Goal: Transaction & Acquisition: Purchase product/service

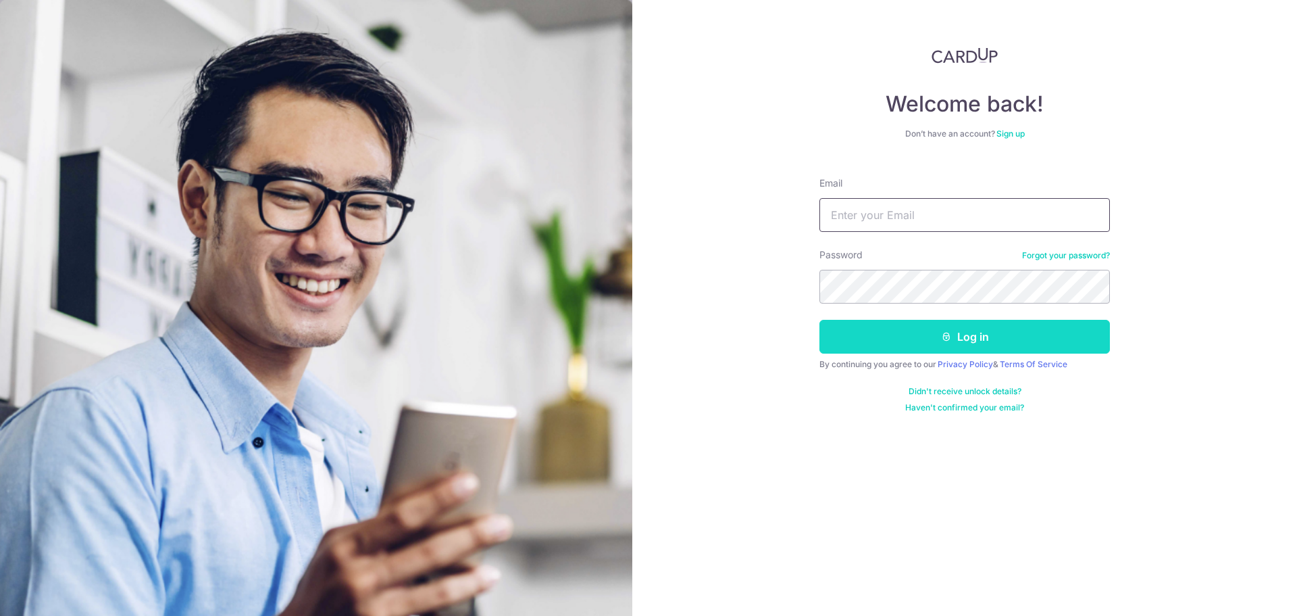
type input "hello@alttabelectronics.com"
click at [906, 342] on button "Log in" at bounding box center [965, 337] width 291 height 34
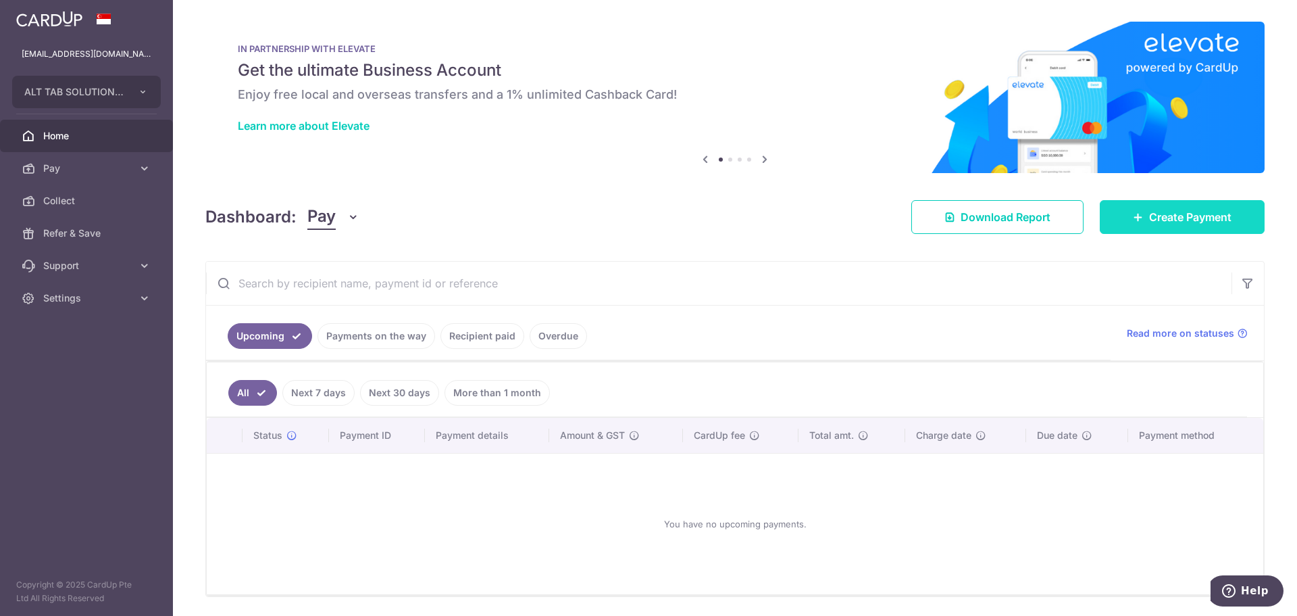
click at [1143, 207] on link "Create Payment" at bounding box center [1182, 217] width 165 height 34
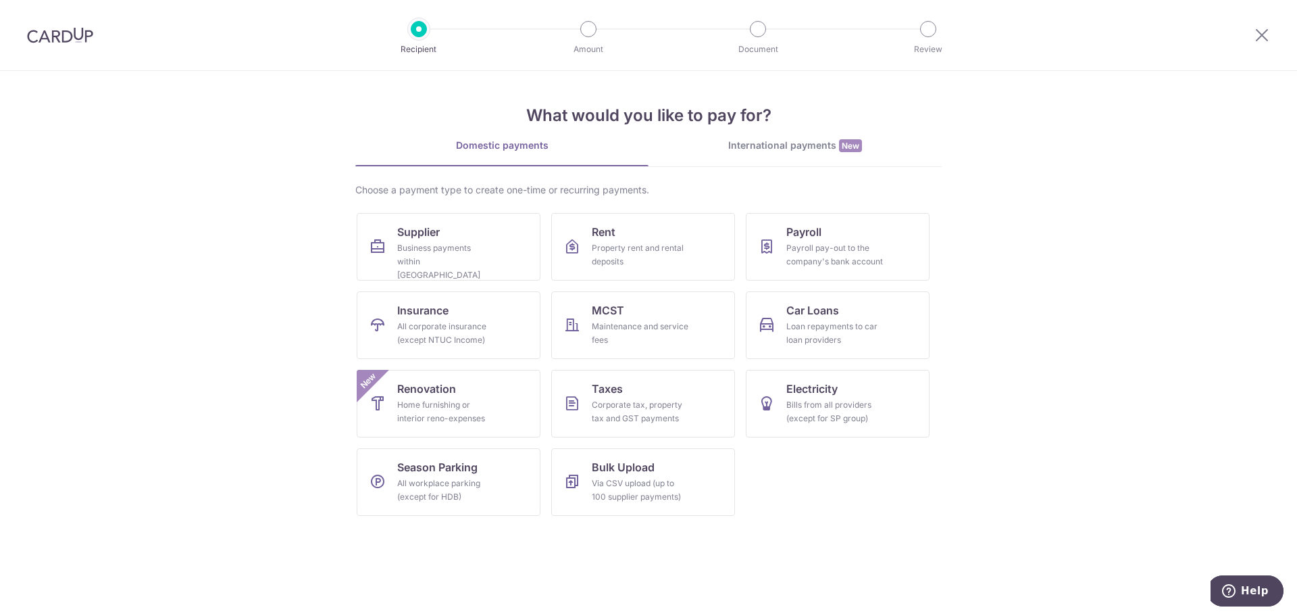
click at [748, 139] on div "International payments New" at bounding box center [795, 146] width 293 height 14
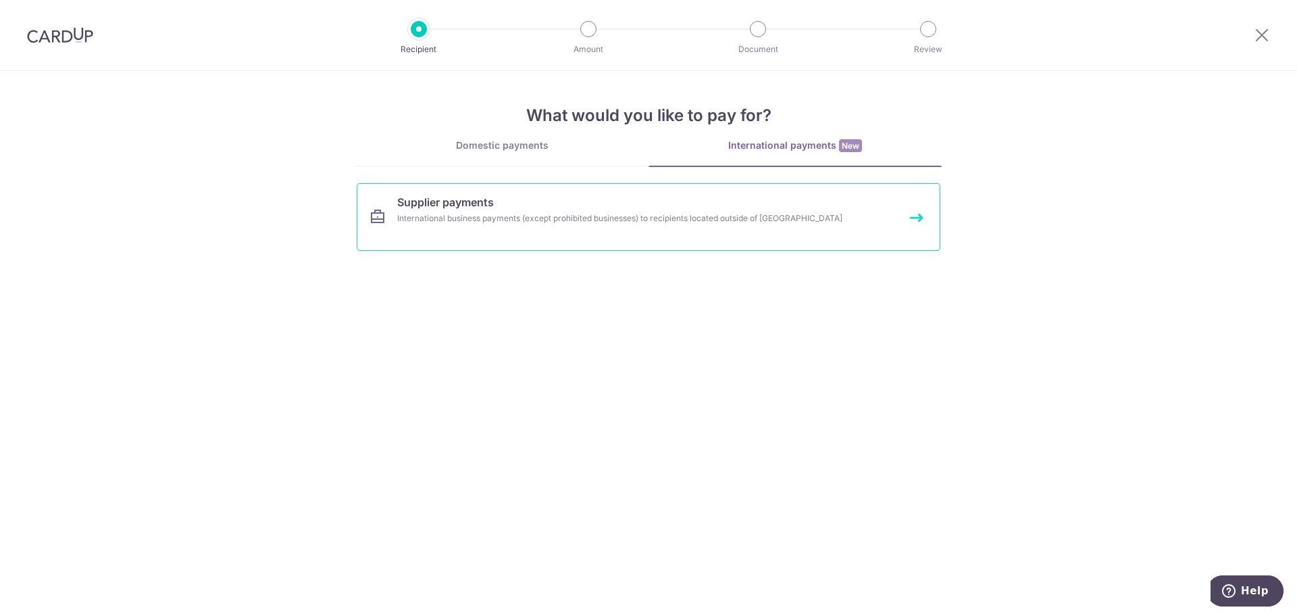
click at [673, 220] on div "International business payments (except prohibited businesses) to recipients lo…" at bounding box center [630, 219] width 467 height 14
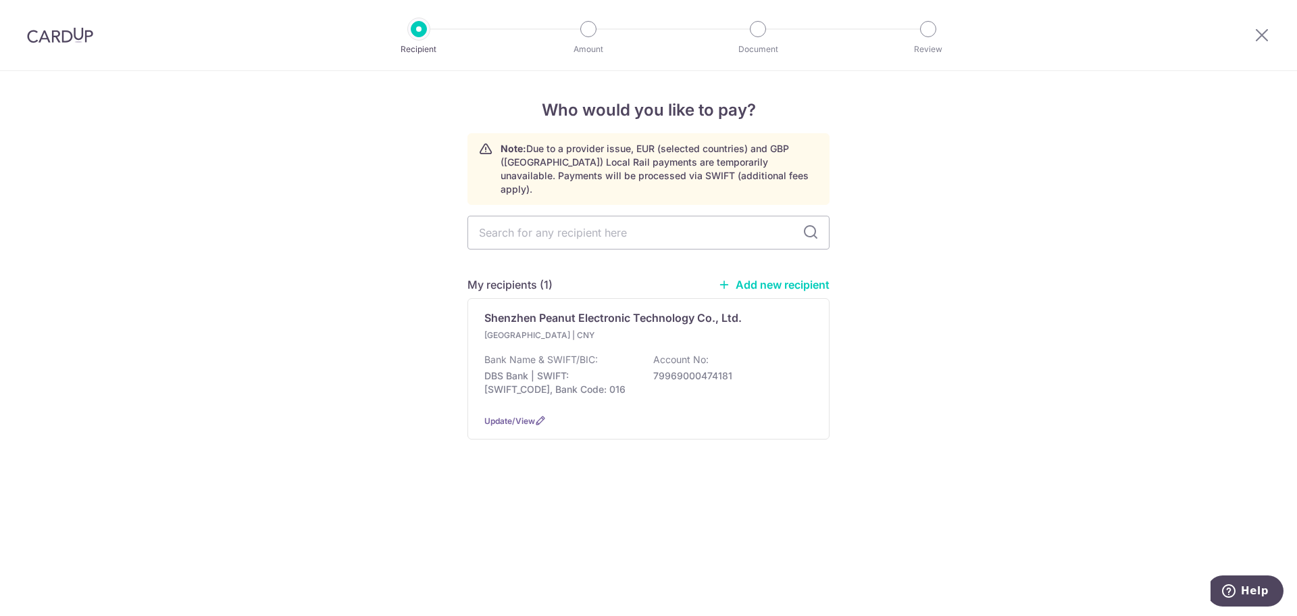
click at [394, 330] on div "Who would you like to pay? Note: Due to a provider issue, EUR (selected countri…" at bounding box center [648, 343] width 1297 height 545
click at [169, 247] on div "Who would you like to pay? Note: Due to a provider issue, EUR (selected countri…" at bounding box center [648, 343] width 1297 height 545
click at [713, 312] on p "Shenzhen Peanut Electronic Technology Co., Ltd." at bounding box center [613, 318] width 257 height 16
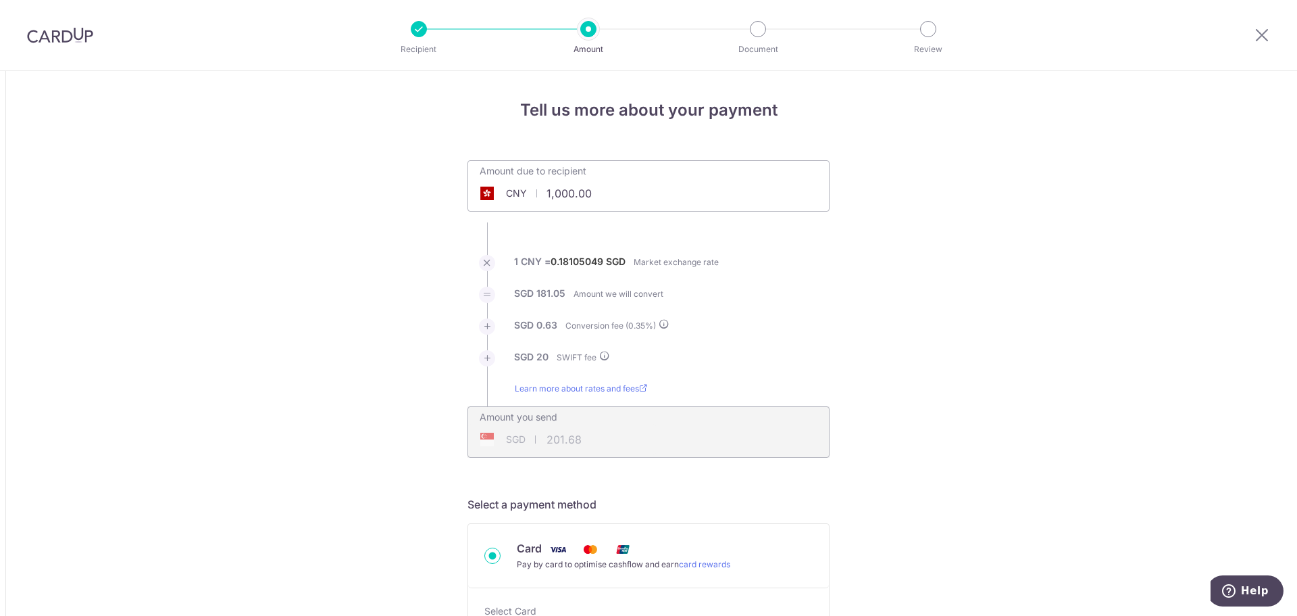
click at [636, 190] on input "1,000.00" at bounding box center [572, 193] width 209 height 31
type input "1,000.00"
type input "201.66"
click at [627, 195] on input "1,000.00" at bounding box center [572, 193] width 209 height 31
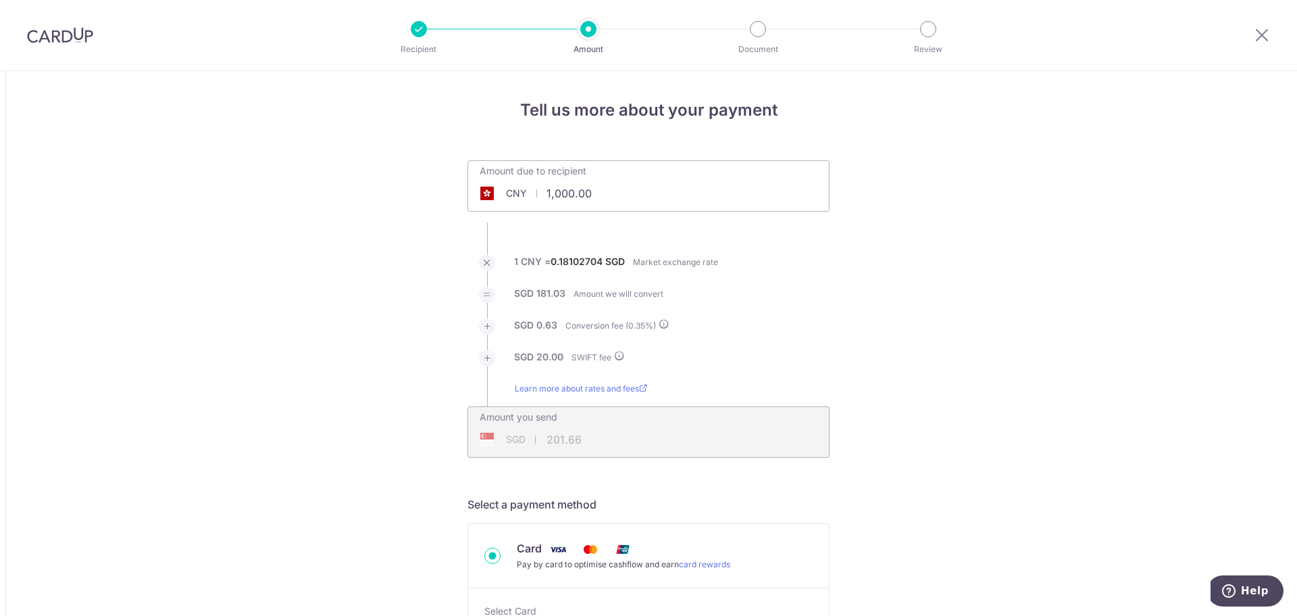
click at [627, 195] on input "1,000.00" at bounding box center [572, 193] width 209 height 31
click at [660, 181] on div "Amount due to recipient CNY 46178 1000" at bounding box center [648, 177] width 361 height 32
type input "46,178.00"
type input "8,408.54"
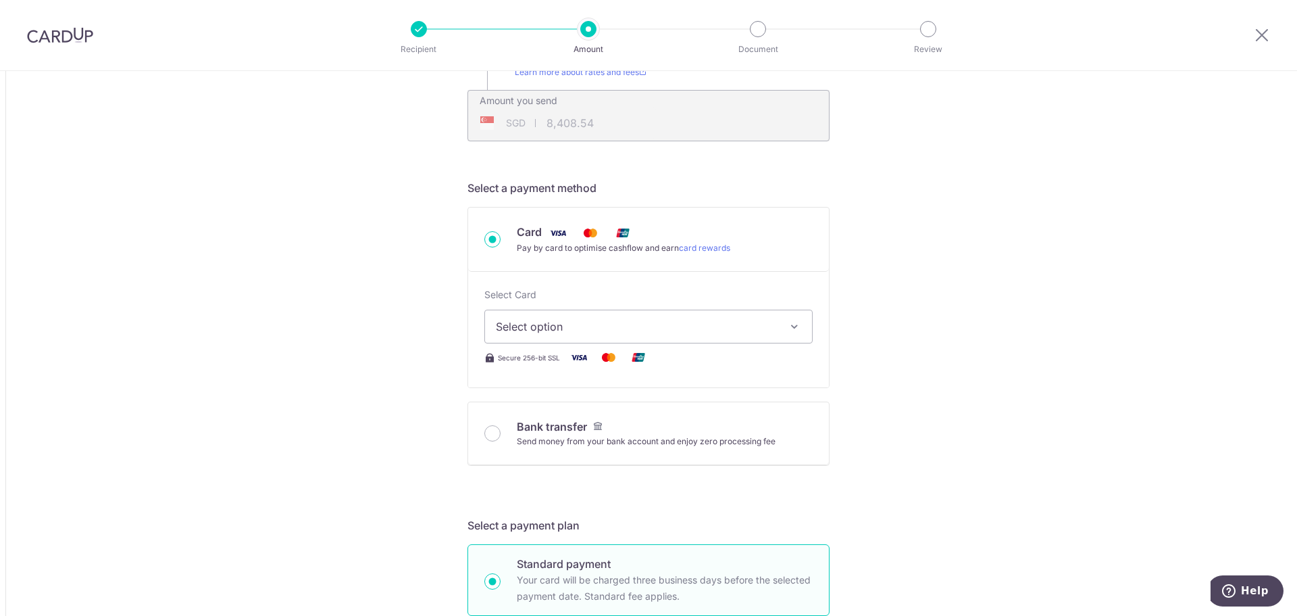
scroll to position [338, 0]
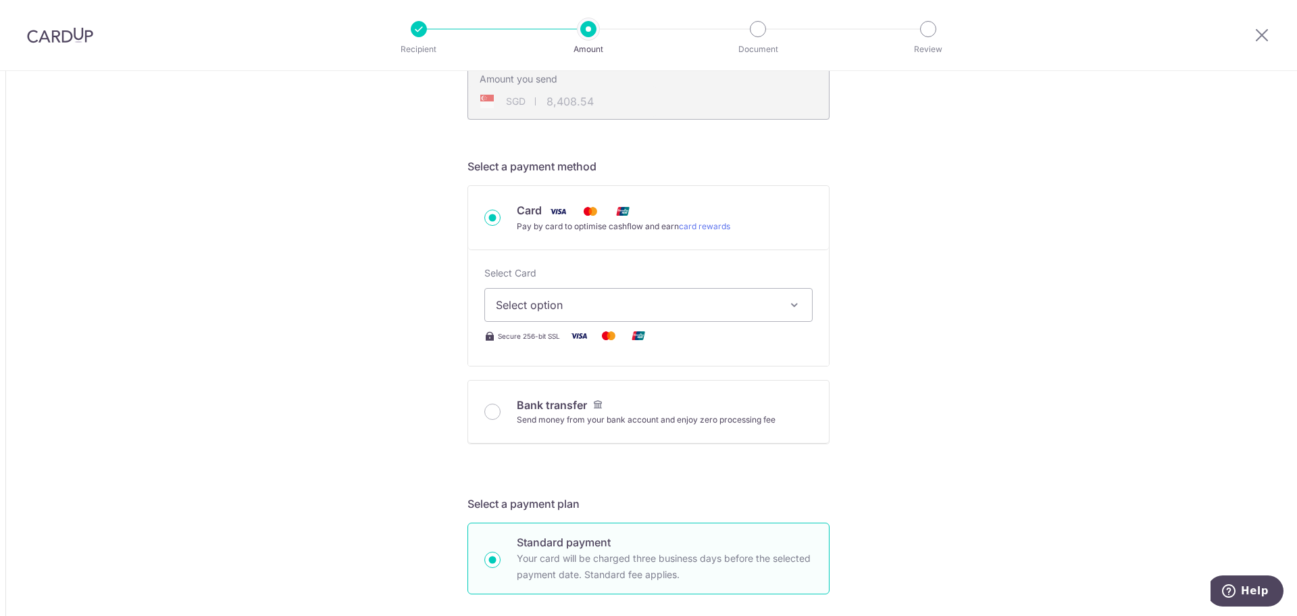
click at [635, 293] on button "Select option" at bounding box center [649, 305] width 328 height 34
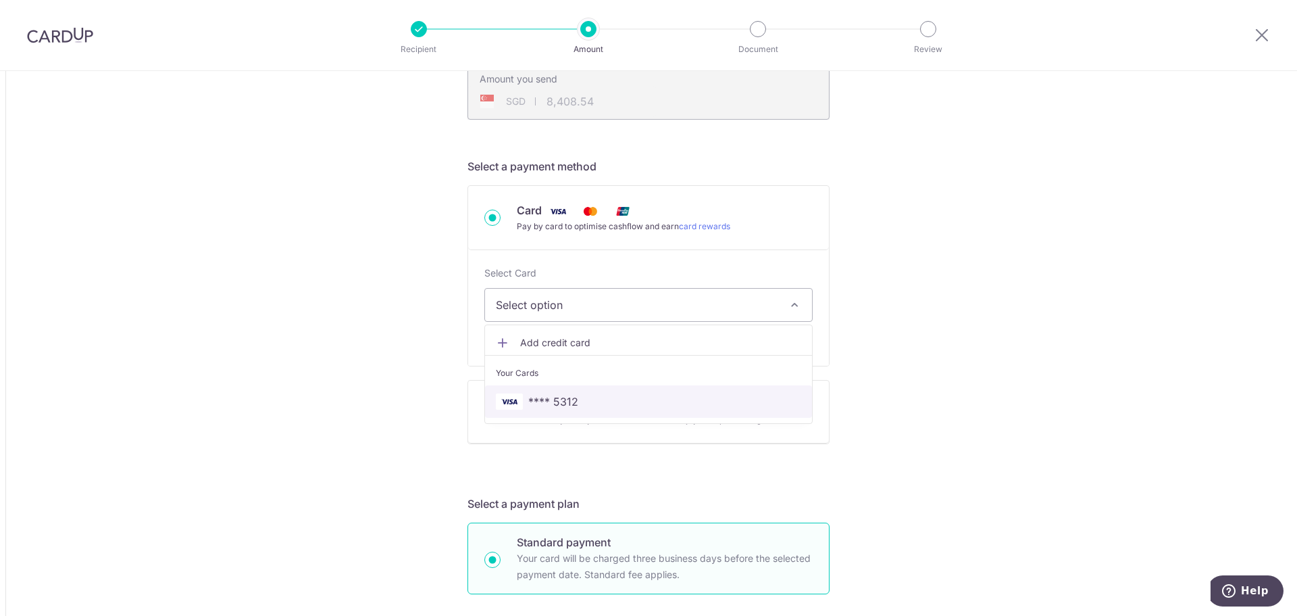
click at [606, 397] on span "**** 5312" at bounding box center [648, 401] width 305 height 16
type input "46,178.00"
type input "8,408.52"
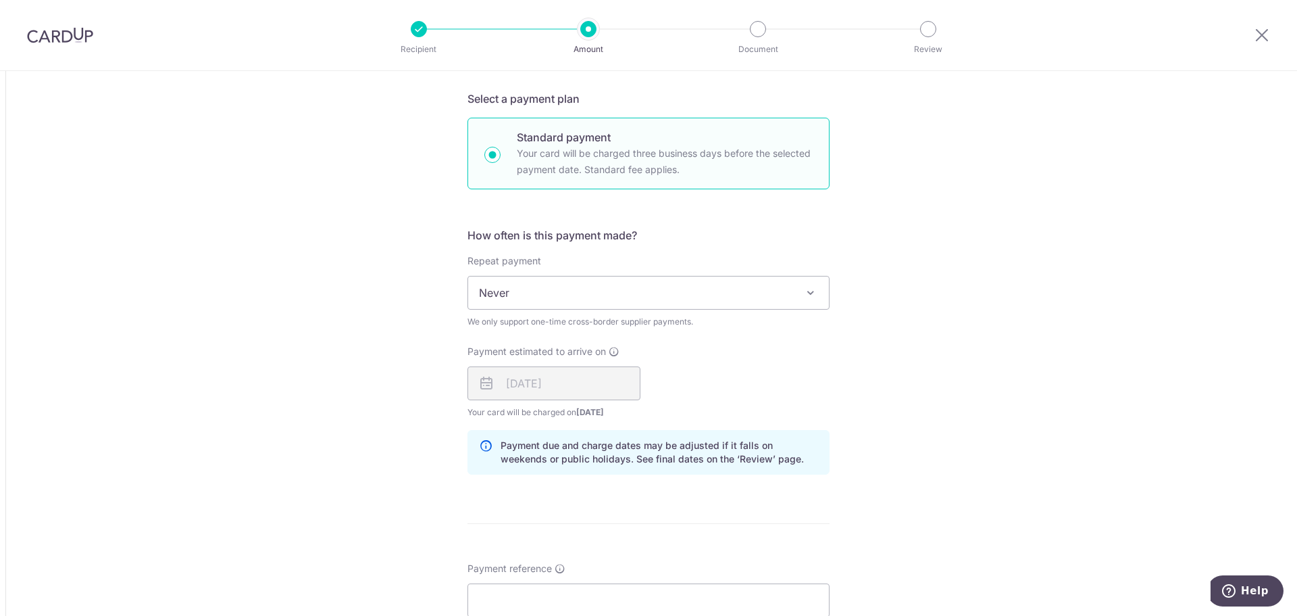
scroll to position [743, 0]
click at [680, 292] on span "Never" at bounding box center [648, 292] width 361 height 32
click at [593, 286] on span "Never" at bounding box center [648, 292] width 361 height 32
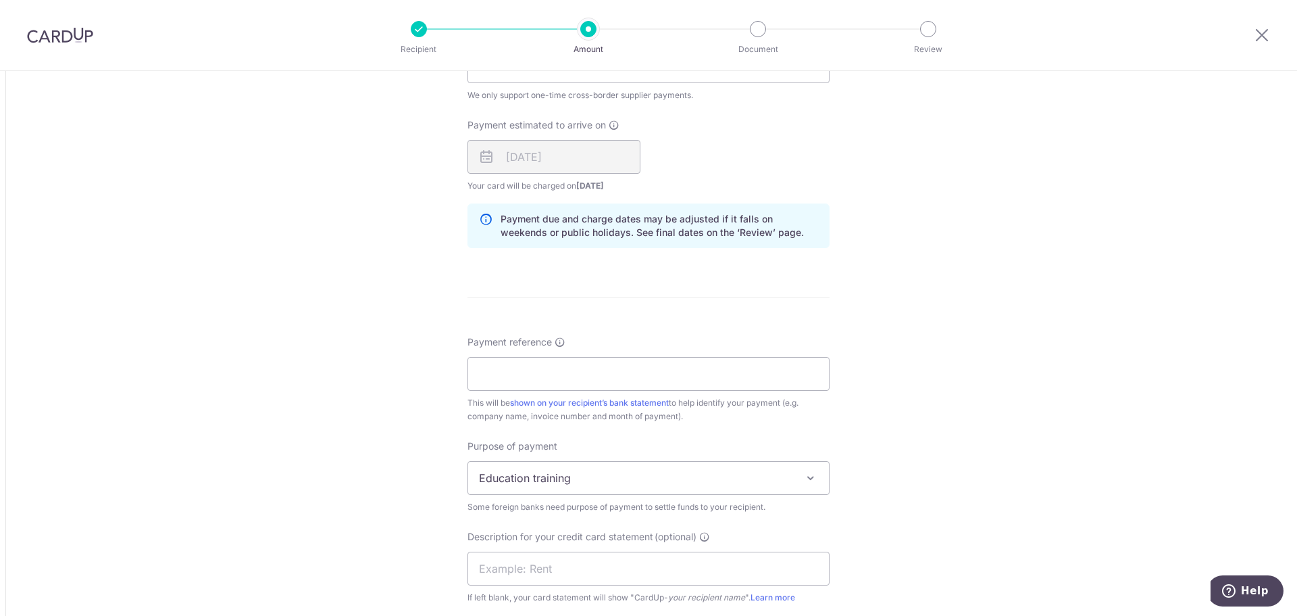
scroll to position [1014, 0]
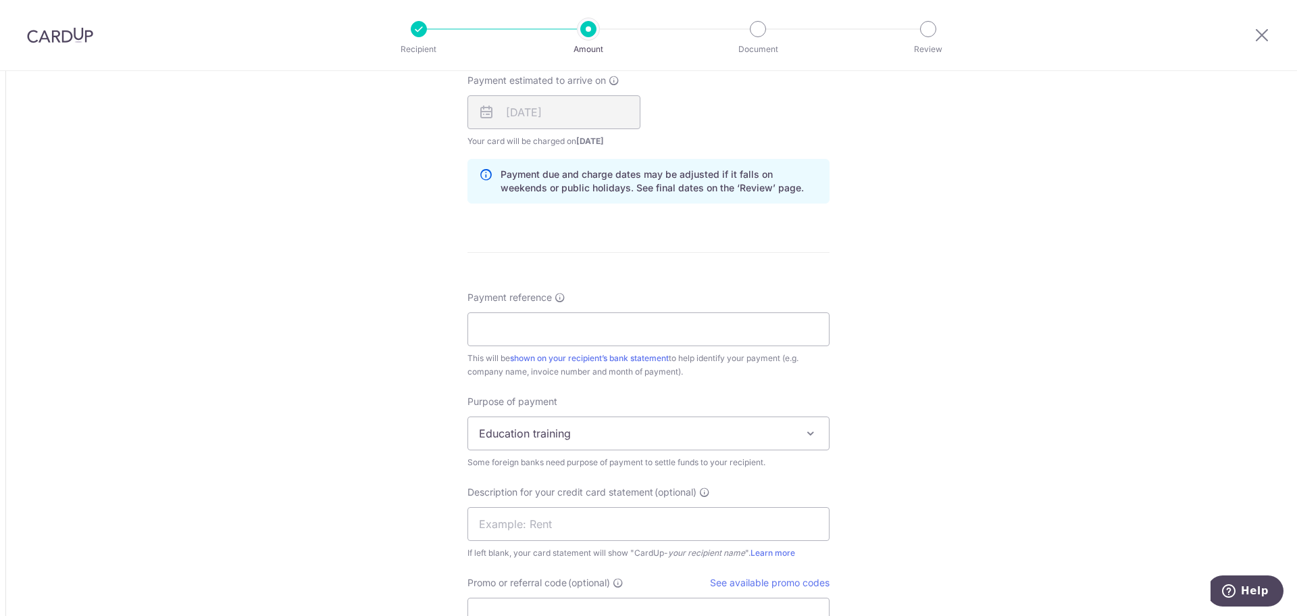
click at [560, 345] on input "Payment reference" at bounding box center [649, 329] width 362 height 34
paste input "BD2025090500001"
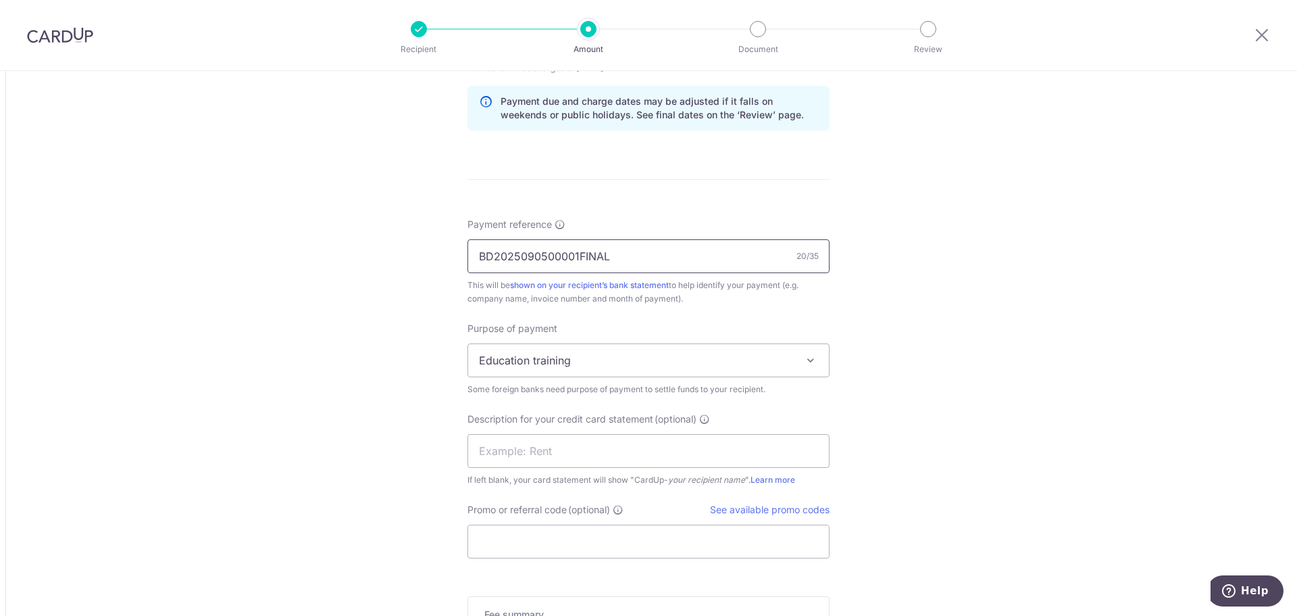
scroll to position [1216, 0]
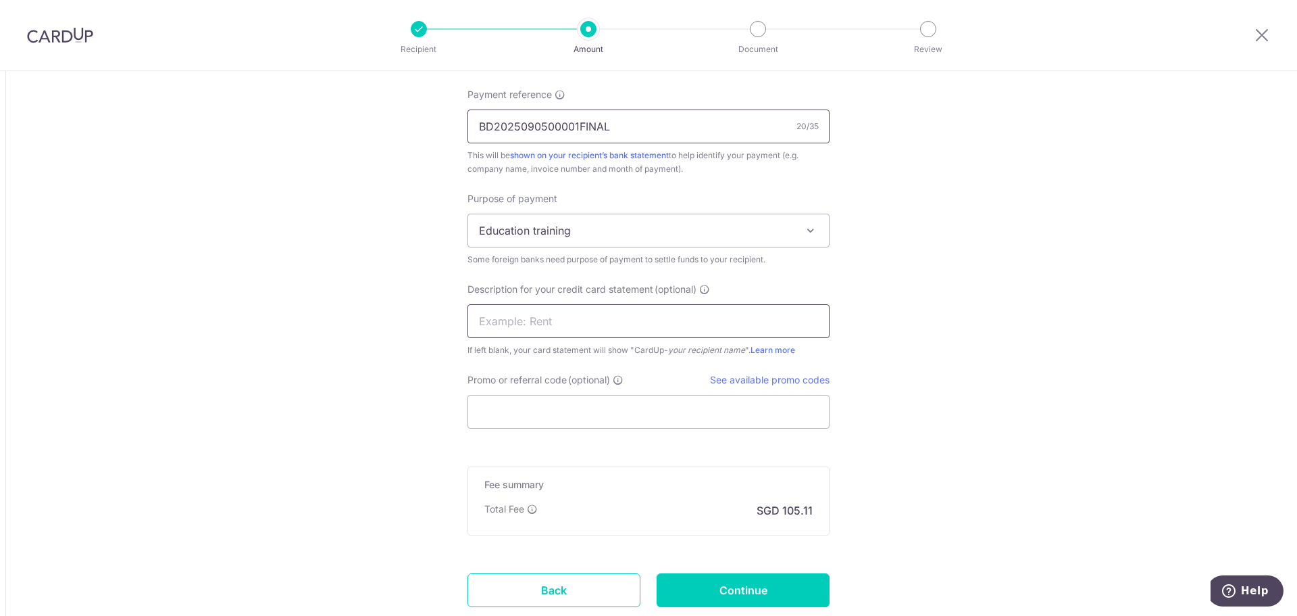
type input "BD2025090500001FINAL"
click at [618, 323] on input "text" at bounding box center [649, 321] width 362 height 34
paste input "BD2025090500001"
type input "BD2025090500001"
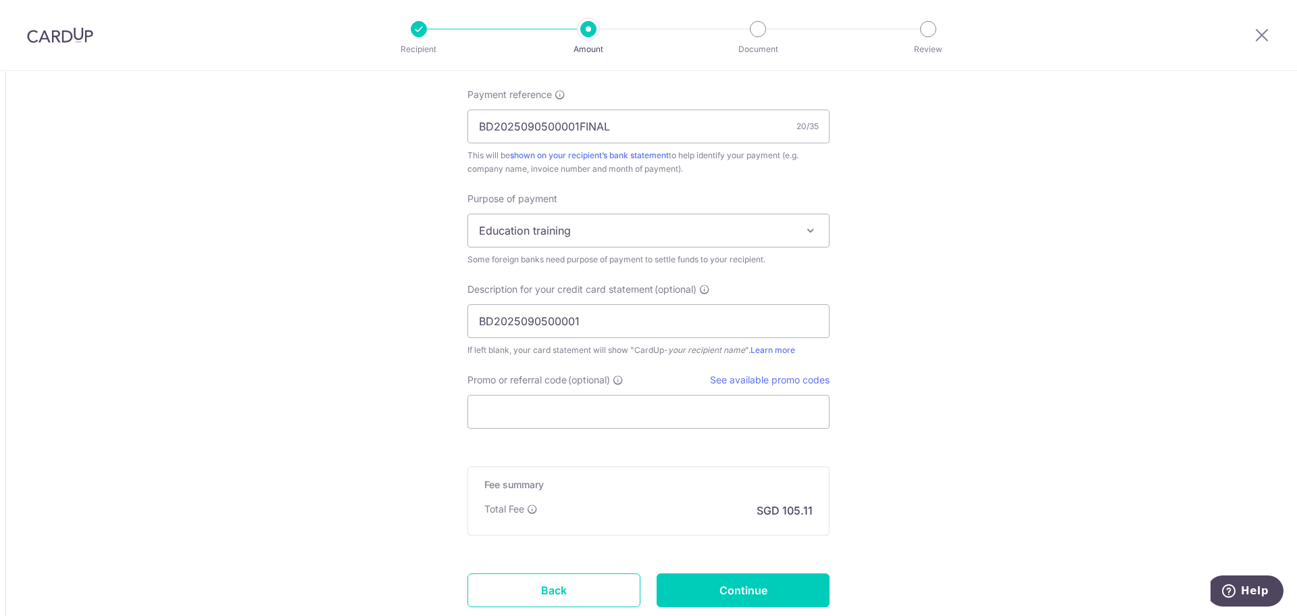
click at [719, 230] on span "Education training" at bounding box center [648, 230] width 361 height 32
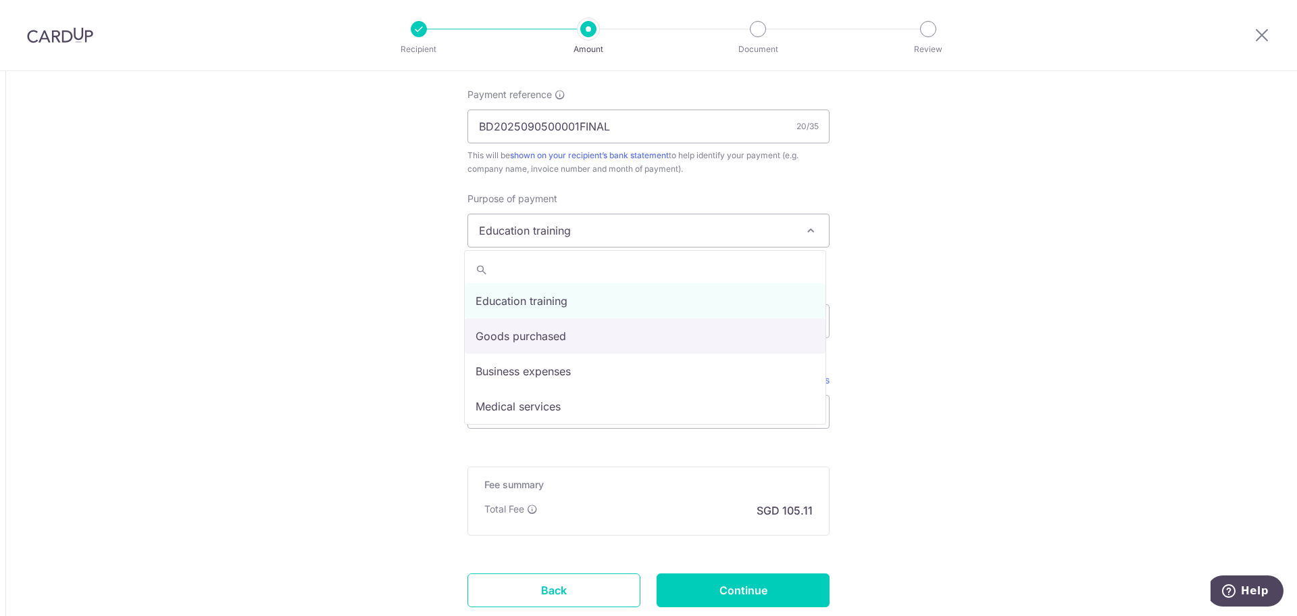
select select "Goods purchased"
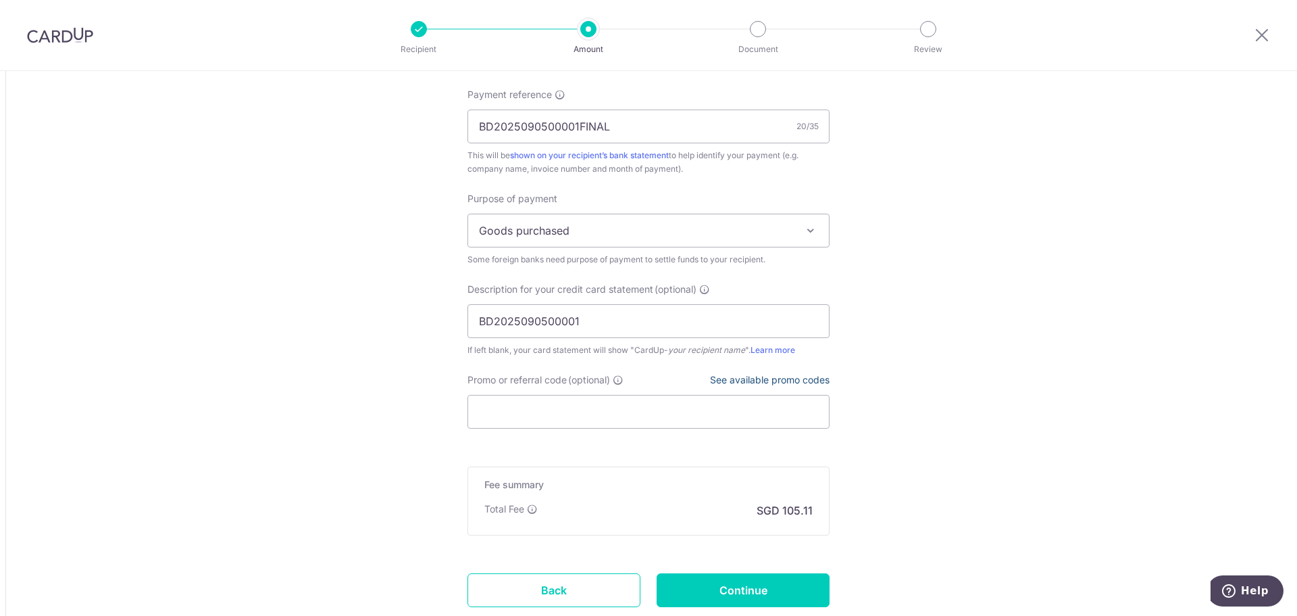
click at [780, 378] on link "See available promo codes" at bounding box center [770, 379] width 120 height 11
click at [503, 406] on input "Promo or referral code (optional)" at bounding box center [649, 412] width 362 height 34
paste input "BOFF185"
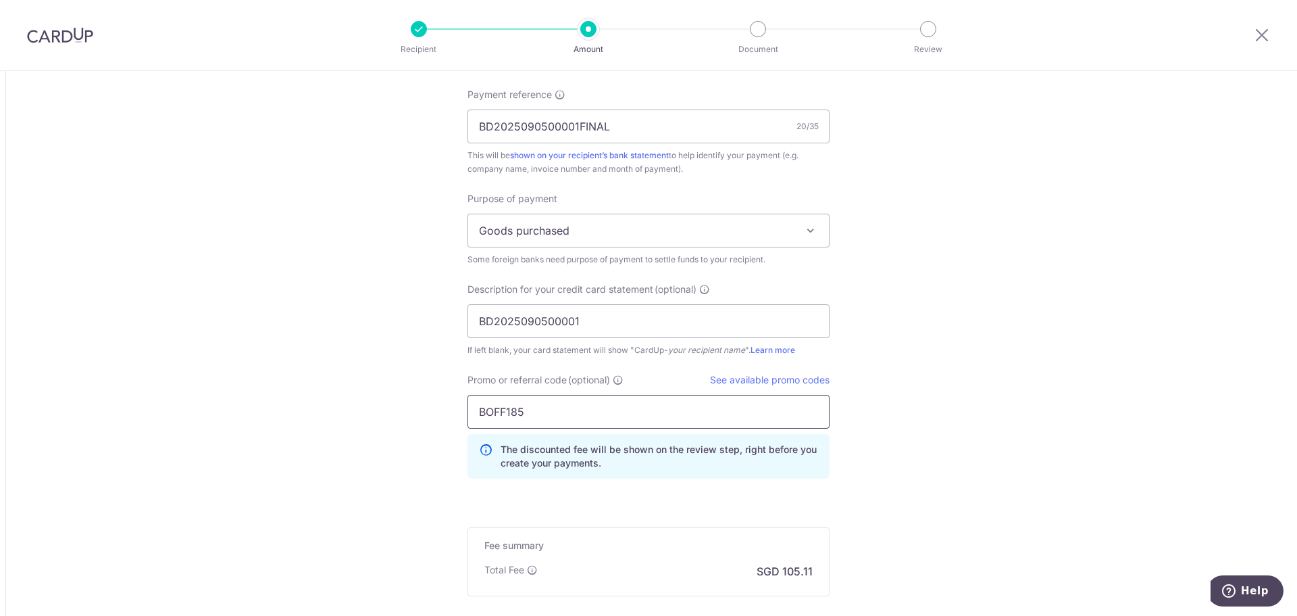
type input "BOFF185"
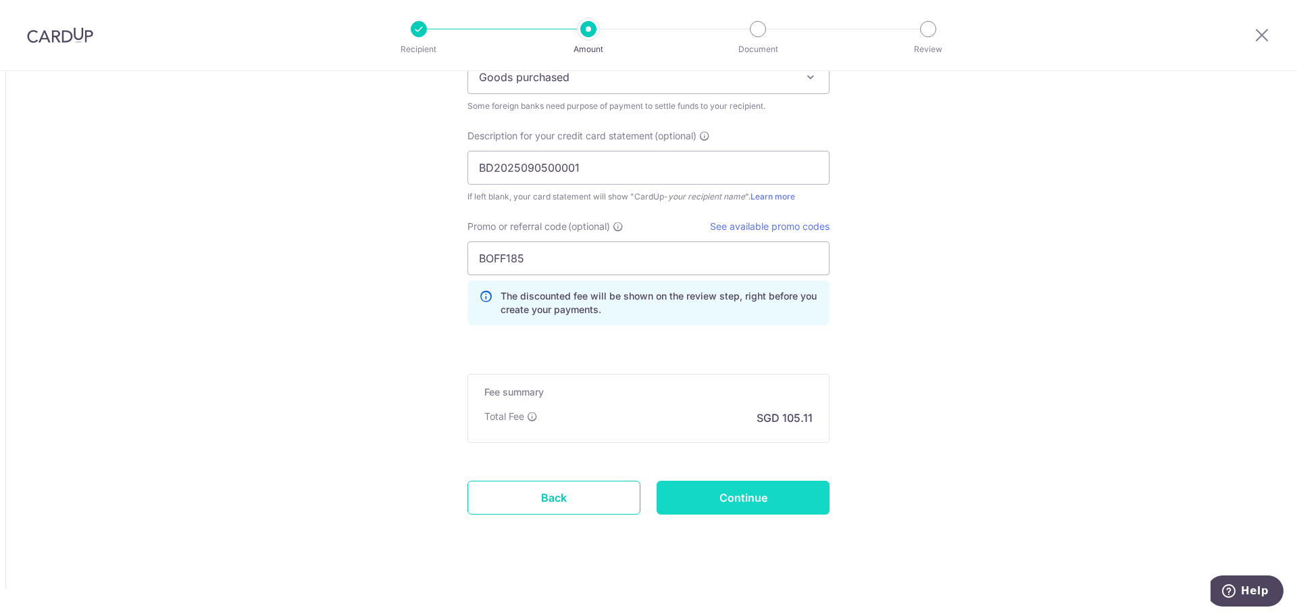
click at [759, 499] on input "Continue" at bounding box center [743, 497] width 173 height 34
type input "Create Schedule"
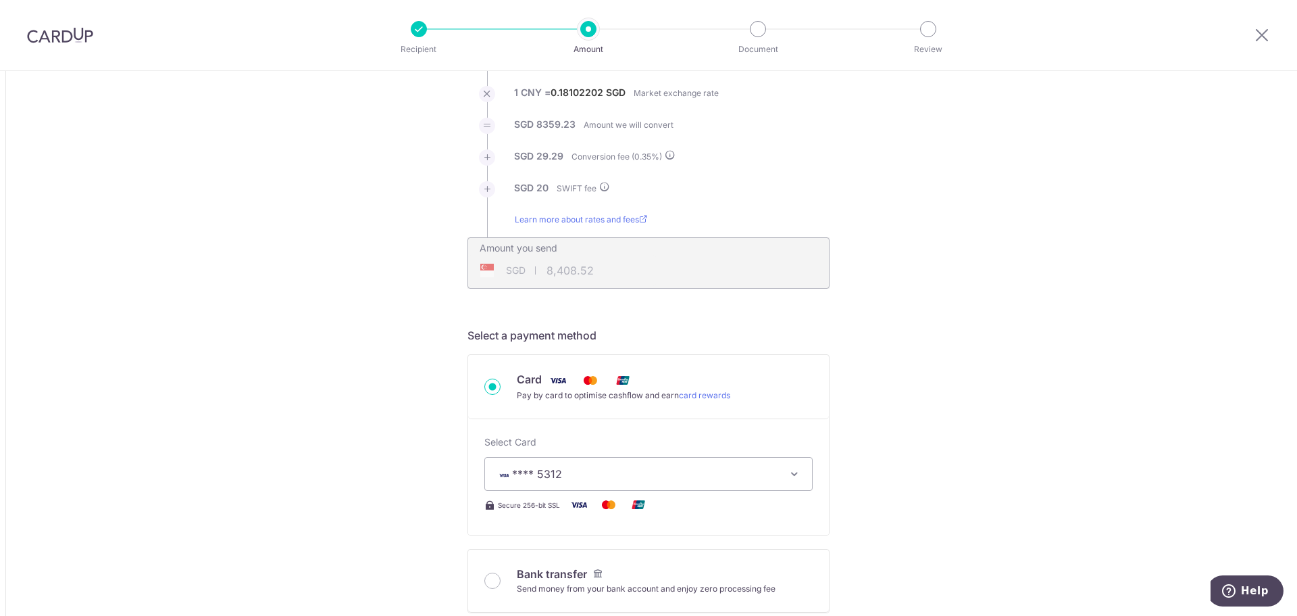
scroll to position [0, 0]
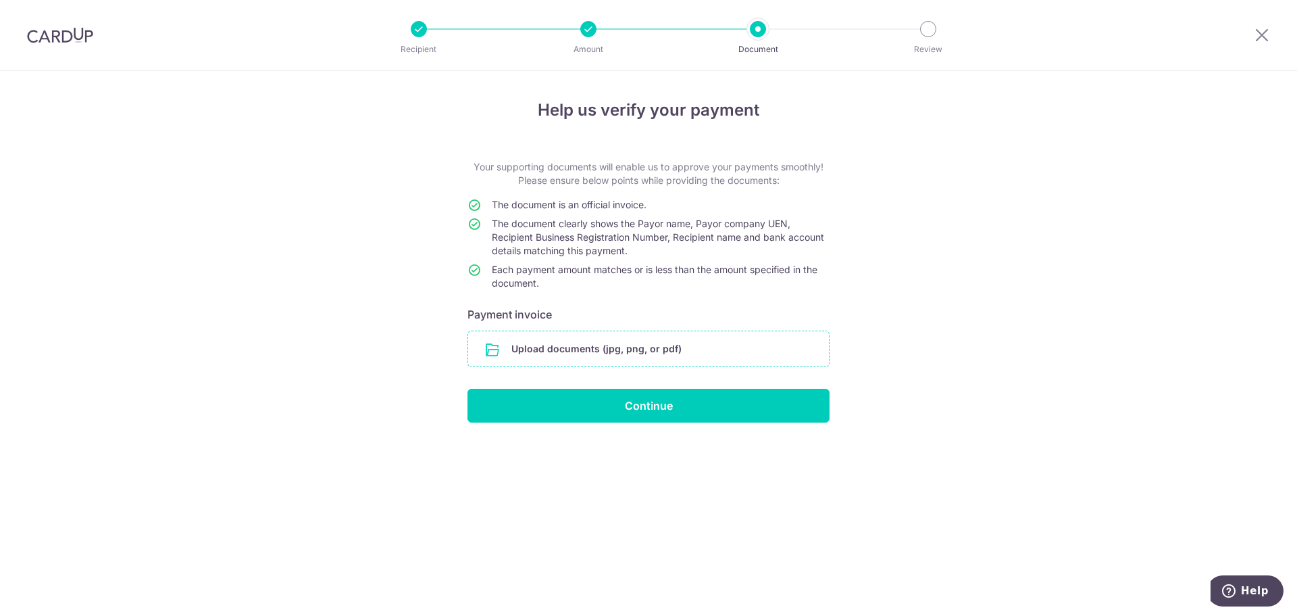
click at [703, 337] on input "file" at bounding box center [648, 348] width 361 height 35
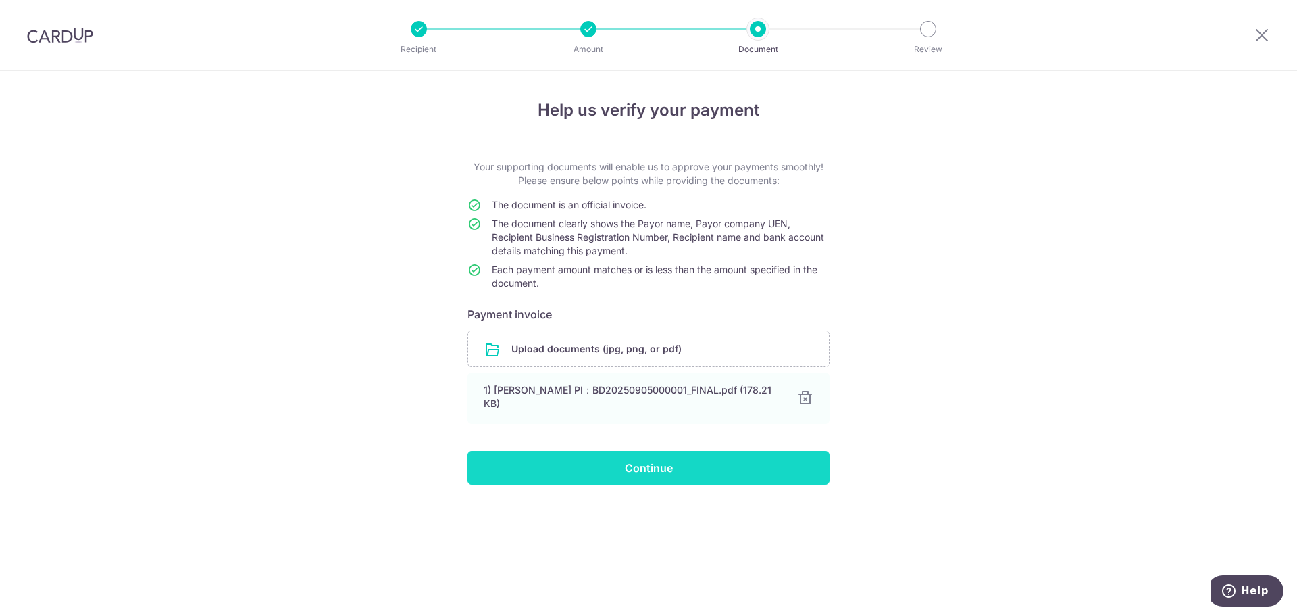
click at [647, 465] on input "Continue" at bounding box center [649, 468] width 362 height 34
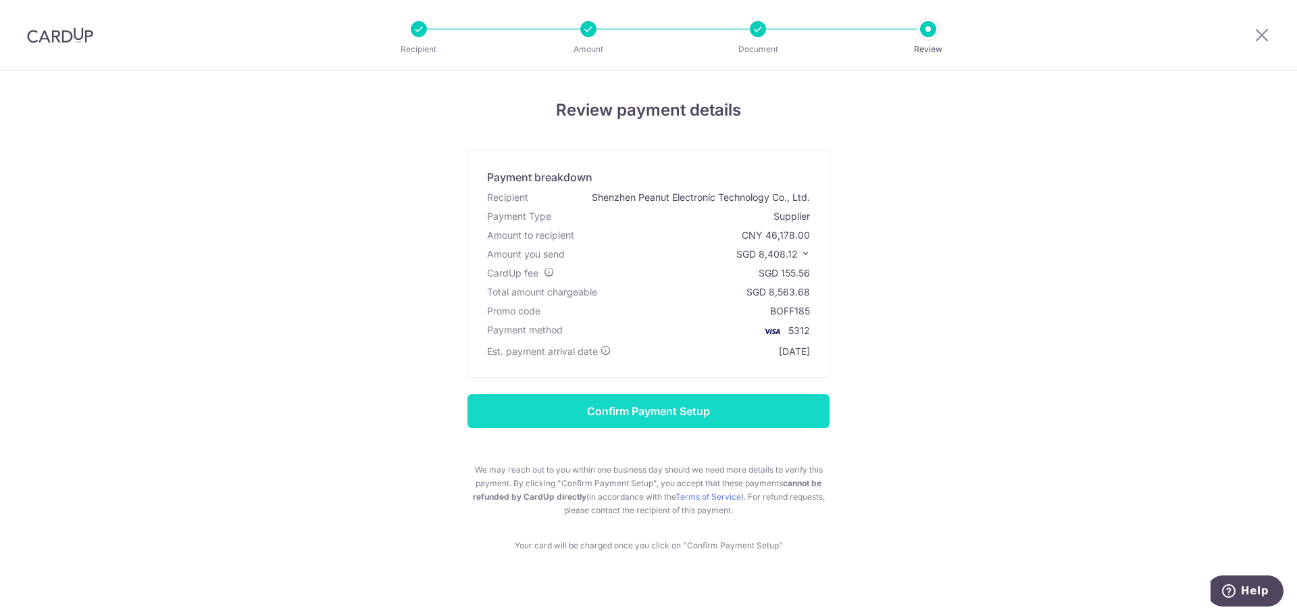
click at [742, 414] on input "Confirm Payment Setup" at bounding box center [649, 411] width 362 height 34
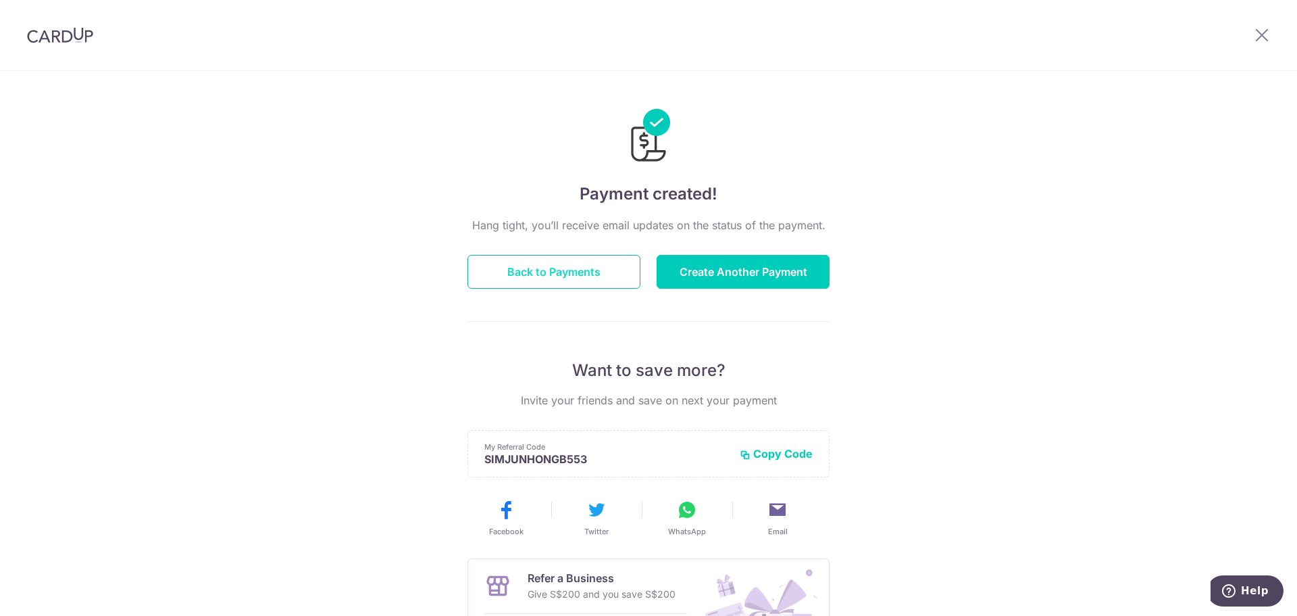
click at [592, 266] on button "Back to Payments" at bounding box center [554, 272] width 173 height 34
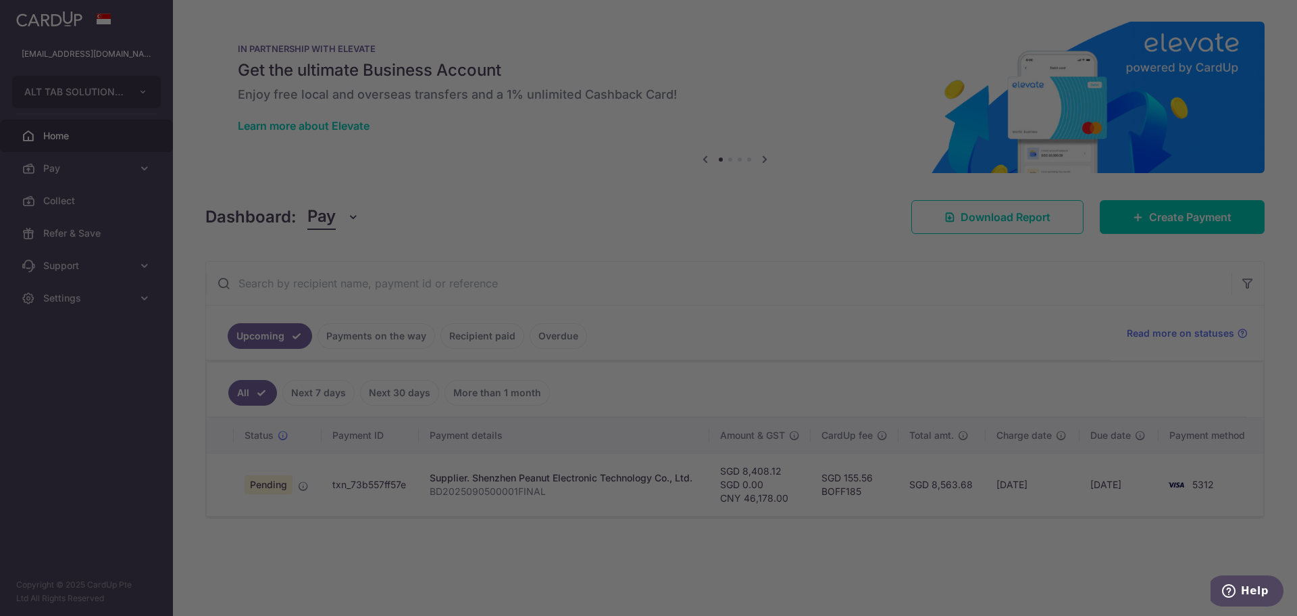
click at [706, 572] on div at bounding box center [655, 311] width 1310 height 622
